Goal: Information Seeking & Learning: Learn about a topic

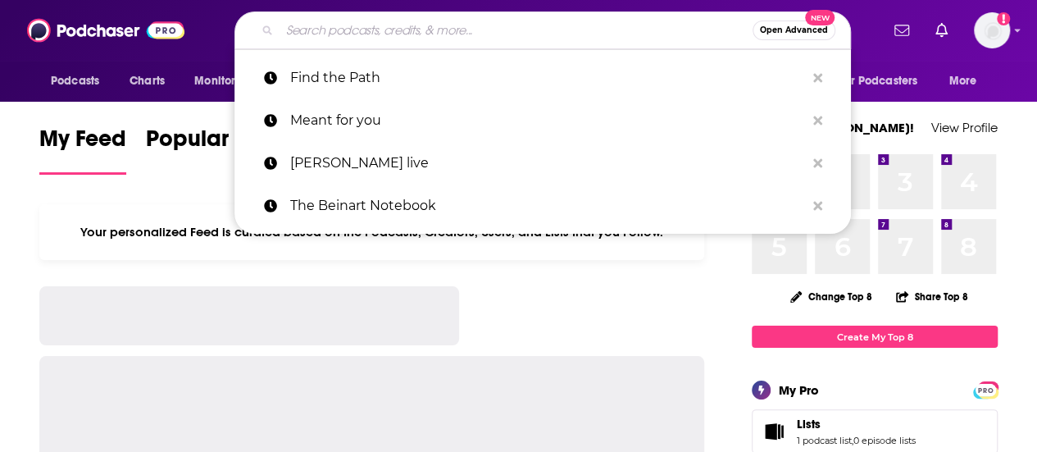
click at [414, 41] on input "Search podcasts, credits, & more..." at bounding box center [516, 30] width 473 height 26
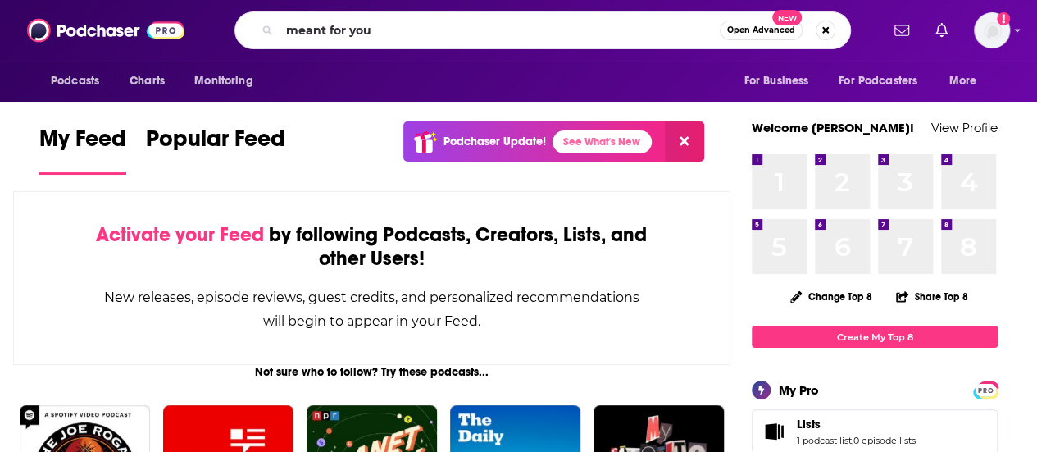
type input "meant for you"
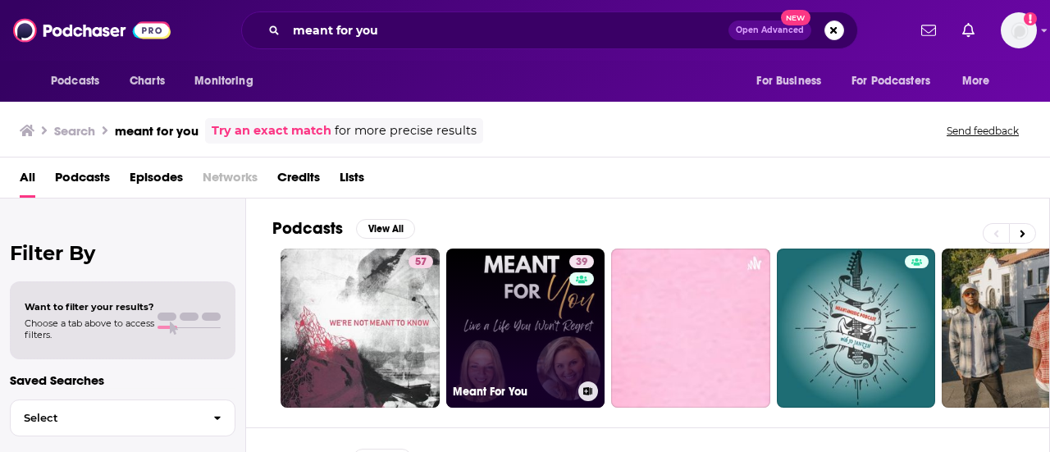
click at [537, 280] on link "39 Meant For You" at bounding box center [525, 327] width 159 height 159
